Goal: Information Seeking & Learning: Compare options

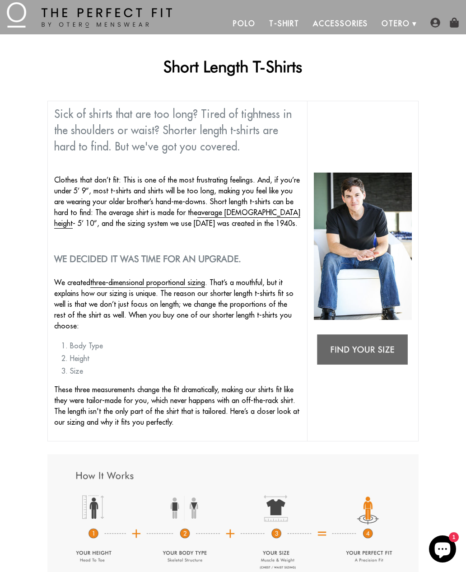
scroll to position [19, 0]
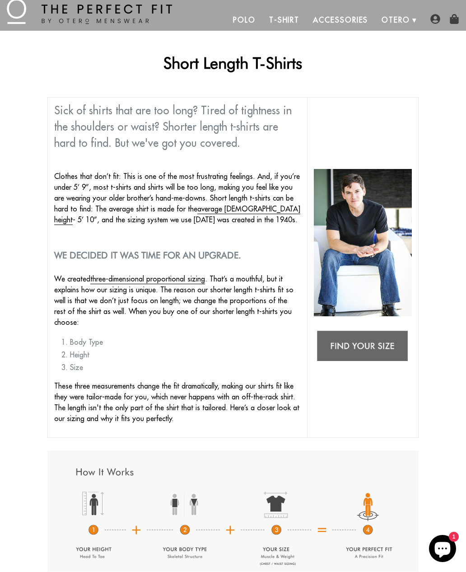
click at [290, 23] on link "T-Shirt" at bounding box center [284, 20] width 44 height 22
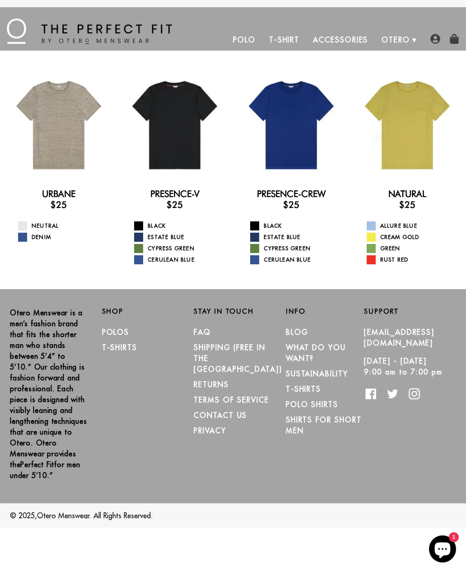
click at [319, 146] on div at bounding box center [291, 125] width 104 height 104
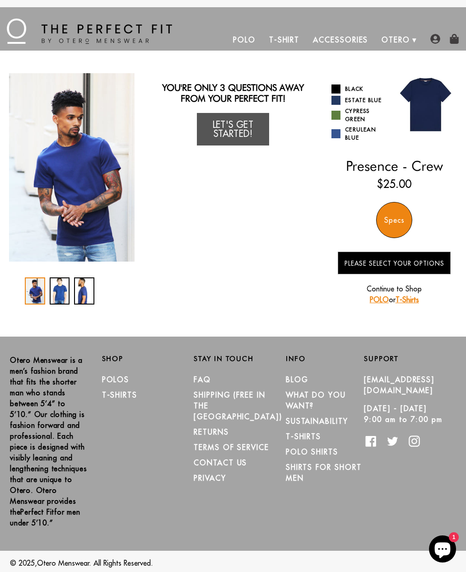
click at [323, 185] on div "You Wearing The Presence - Crew T-Shirt You're only 3 questions away from your …" at bounding box center [233, 193] width 448 height 241
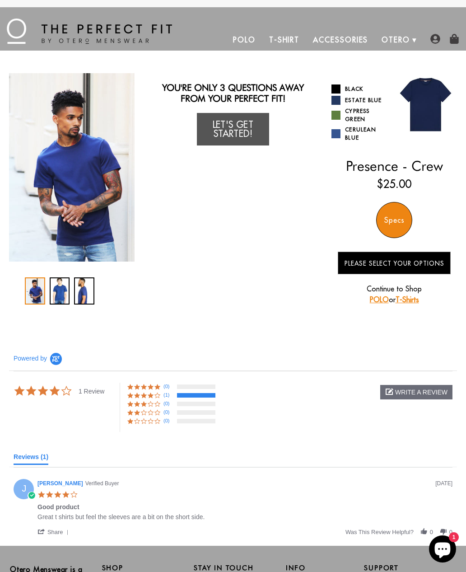
click at [286, 48] on link "T-Shirt" at bounding box center [284, 40] width 44 height 22
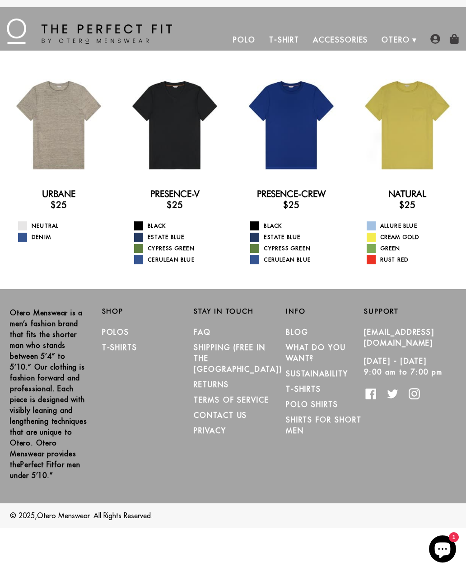
click at [192, 155] on div at bounding box center [175, 125] width 104 height 104
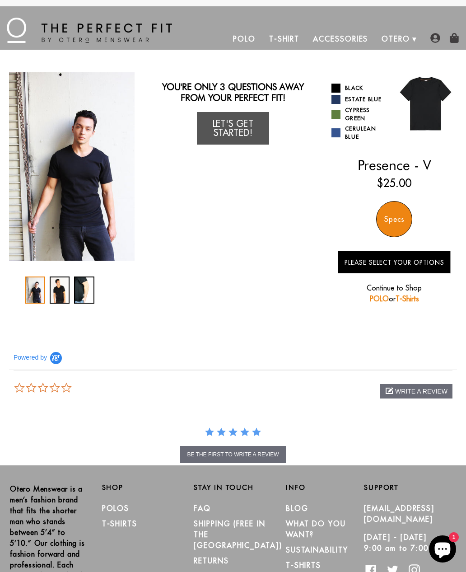
scroll to position [0, 0]
click at [287, 39] on link "T-Shirt" at bounding box center [284, 39] width 44 height 22
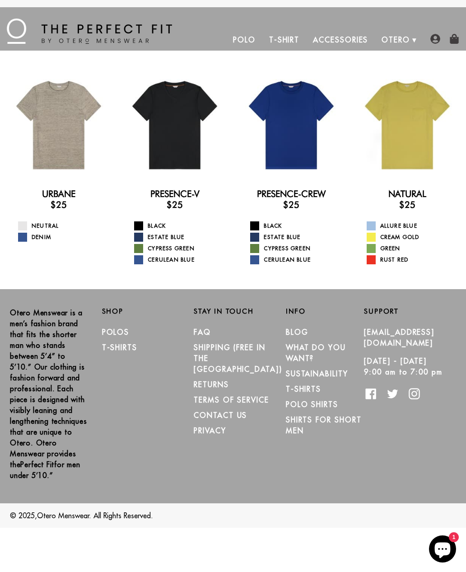
click at [84, 143] on div at bounding box center [59, 125] width 104 height 104
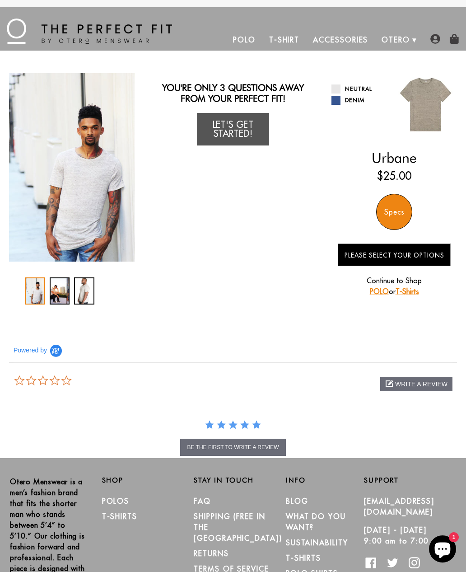
click at [248, 40] on link "Polo" at bounding box center [244, 40] width 36 height 22
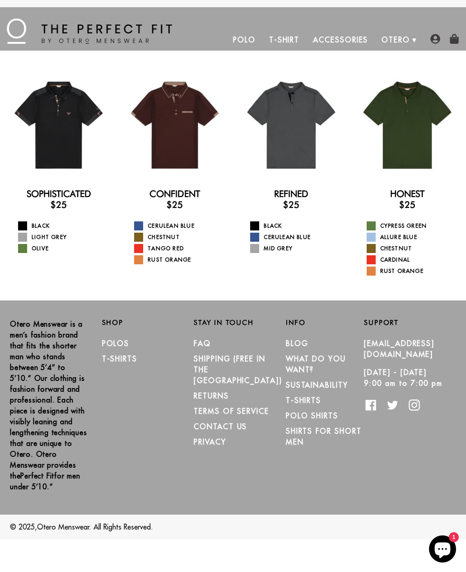
click at [300, 191] on link "Refined" at bounding box center [291, 193] width 34 height 11
click at [423, 144] on div at bounding box center [408, 125] width 104 height 104
click at [187, 144] on div at bounding box center [175, 125] width 104 height 104
